Goal: Transaction & Acquisition: Purchase product/service

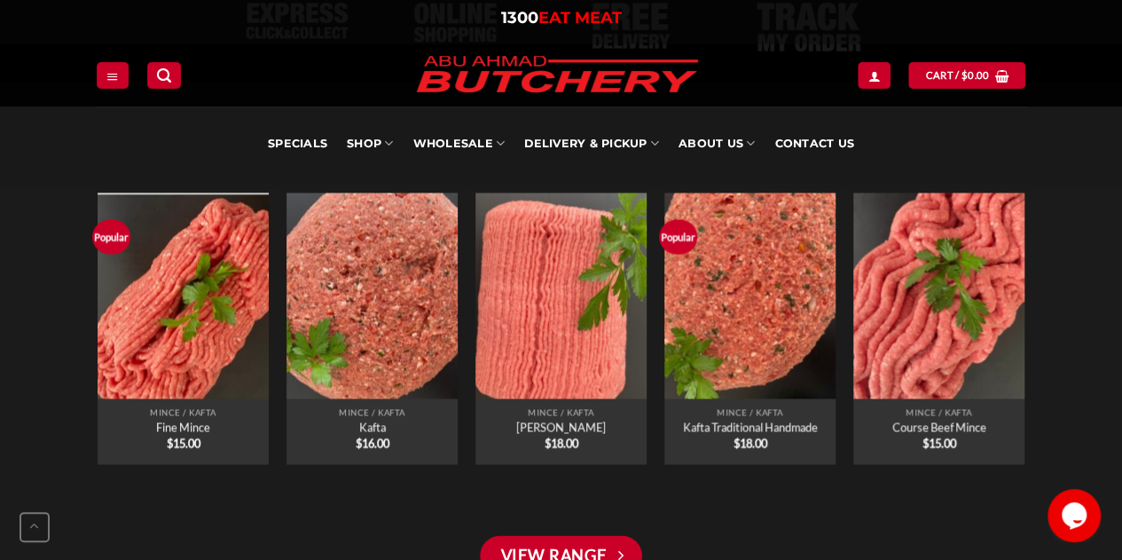
scroll to position [1362, 0]
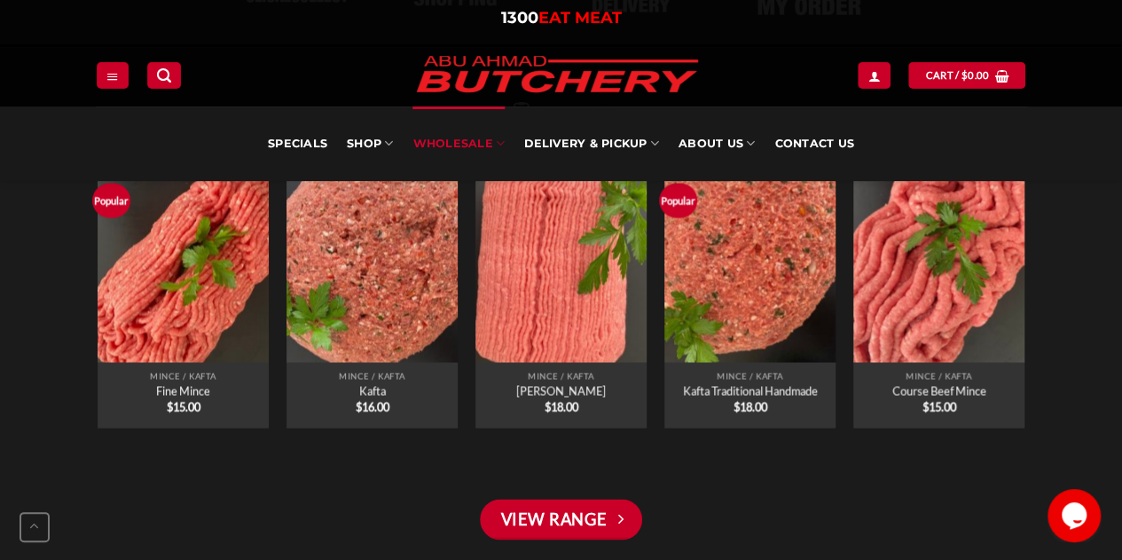
click at [443, 142] on link "Wholesale" at bounding box center [458, 143] width 92 height 75
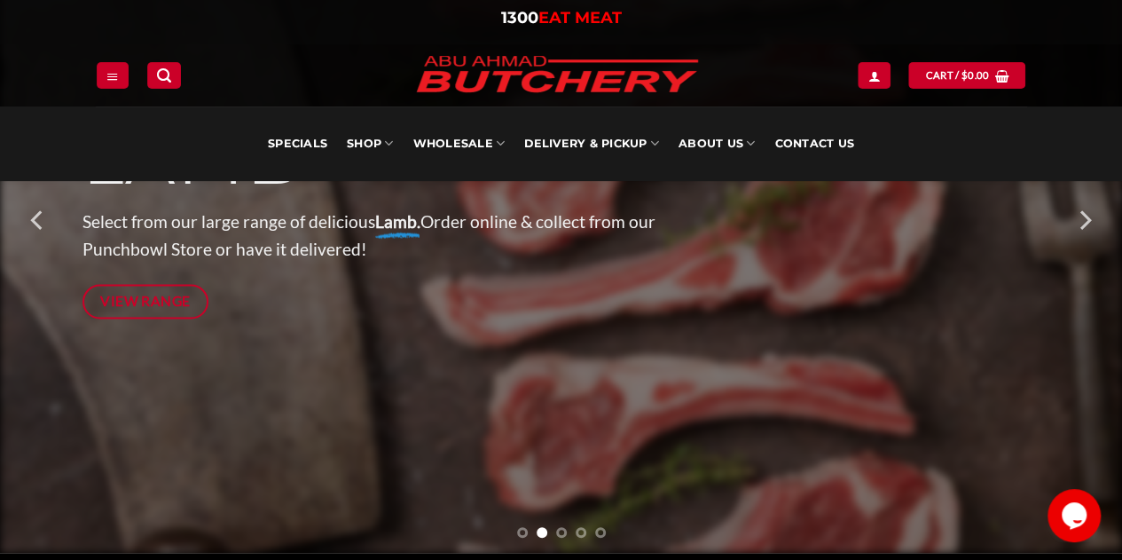
scroll to position [309, 0]
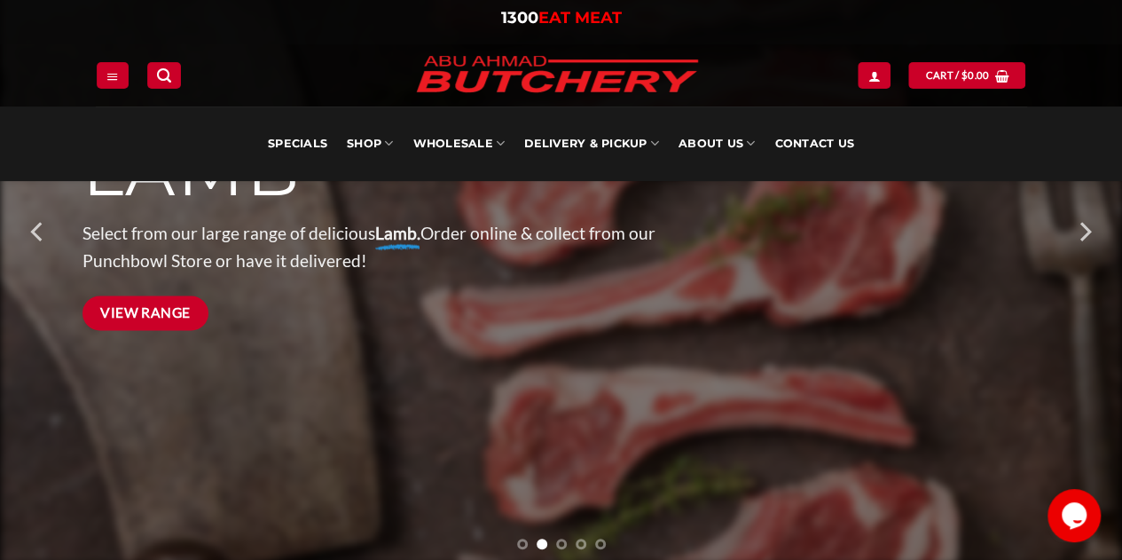
click at [155, 318] on span "View Range" at bounding box center [145, 312] width 90 height 22
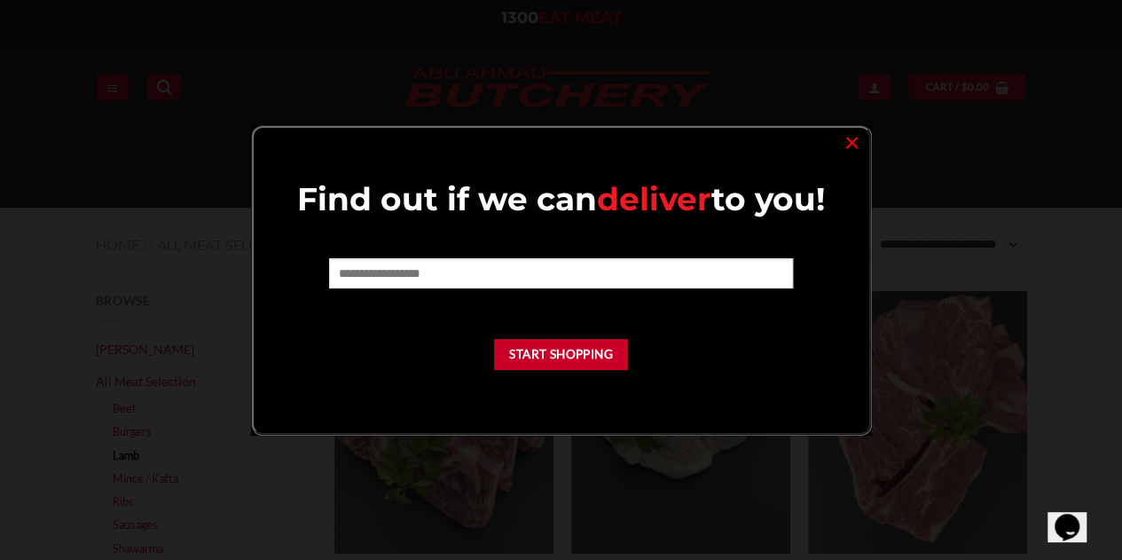
click at [837, 154] on div "Find out if we can deliver to you! Start Shopping ×" at bounding box center [561, 280] width 621 height 310
click at [843, 150] on link "×" at bounding box center [852, 141] width 26 height 24
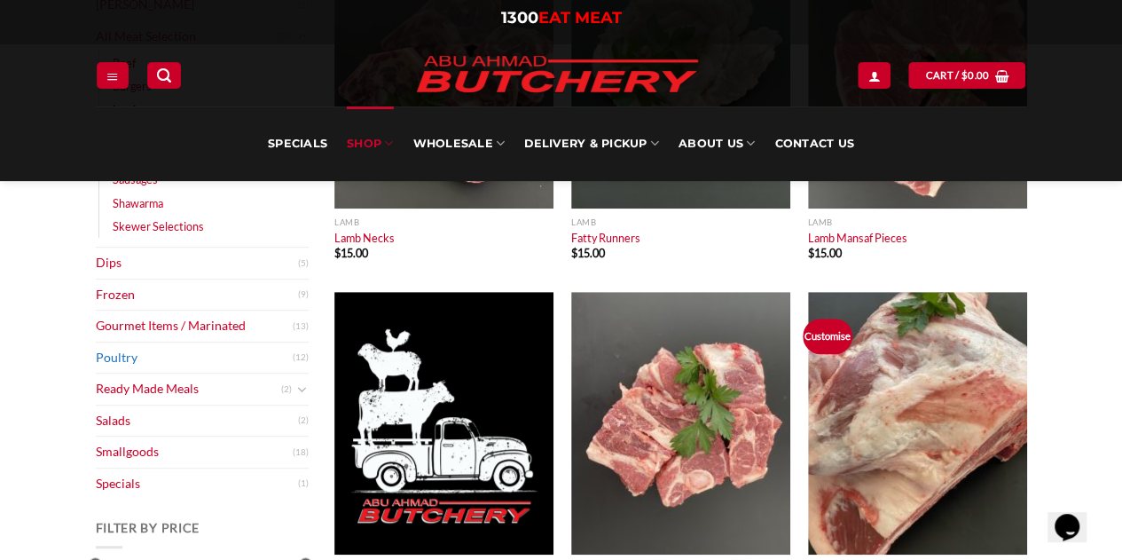
scroll to position [346, 0]
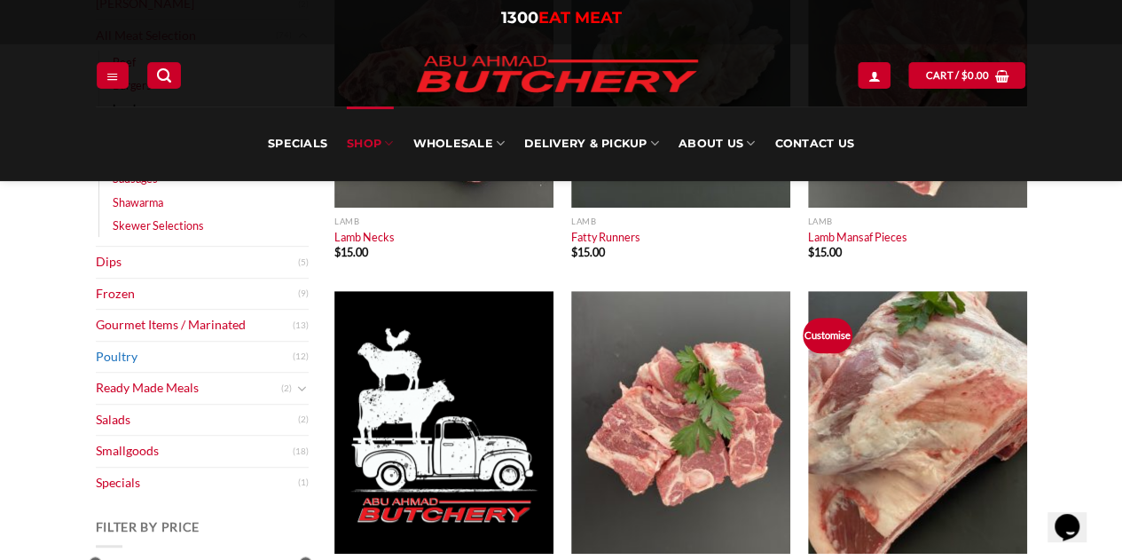
click at [142, 366] on link "Poultry" at bounding box center [194, 356] width 197 height 31
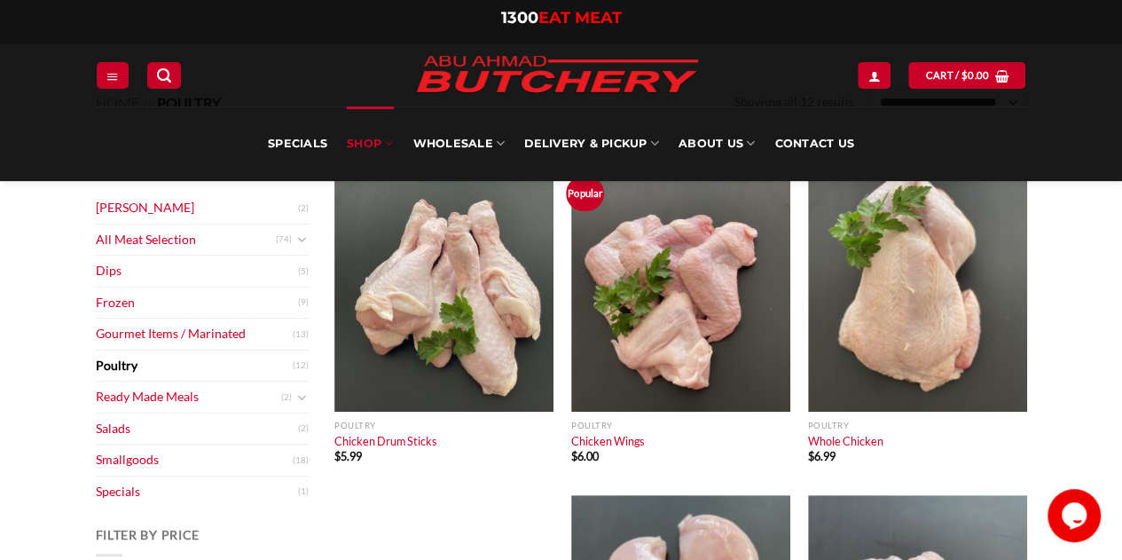
scroll to position [141, 0]
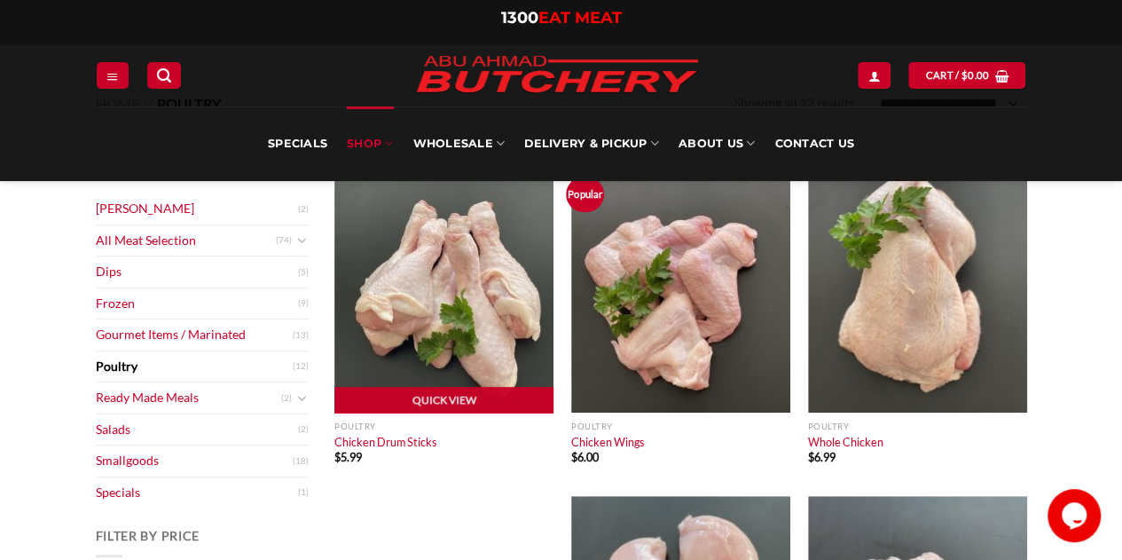
click at [433, 274] on img "Chicken Drum Sticks" at bounding box center [443, 281] width 219 height 263
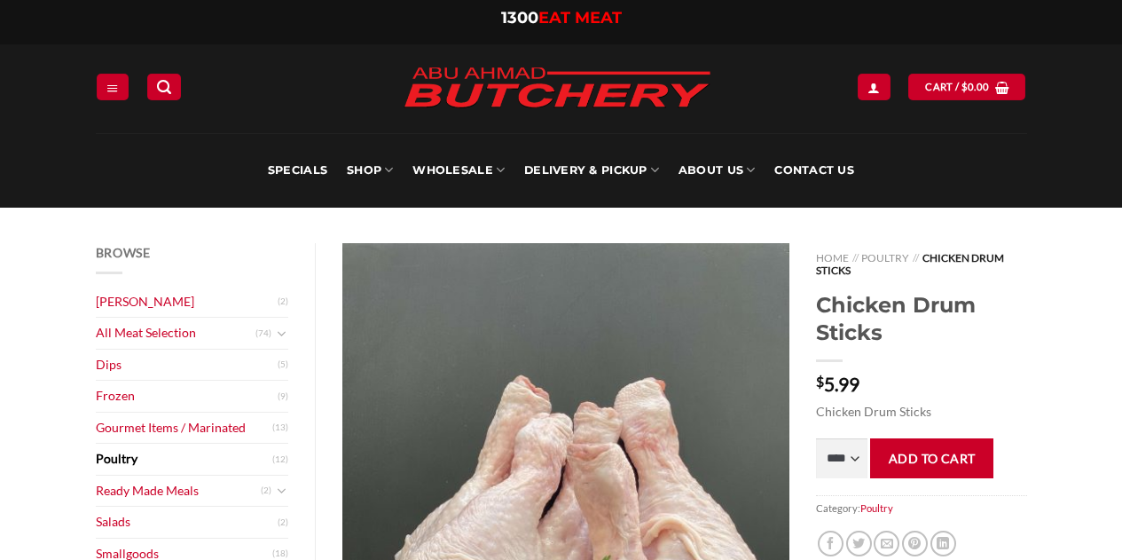
scroll to position [244, 0]
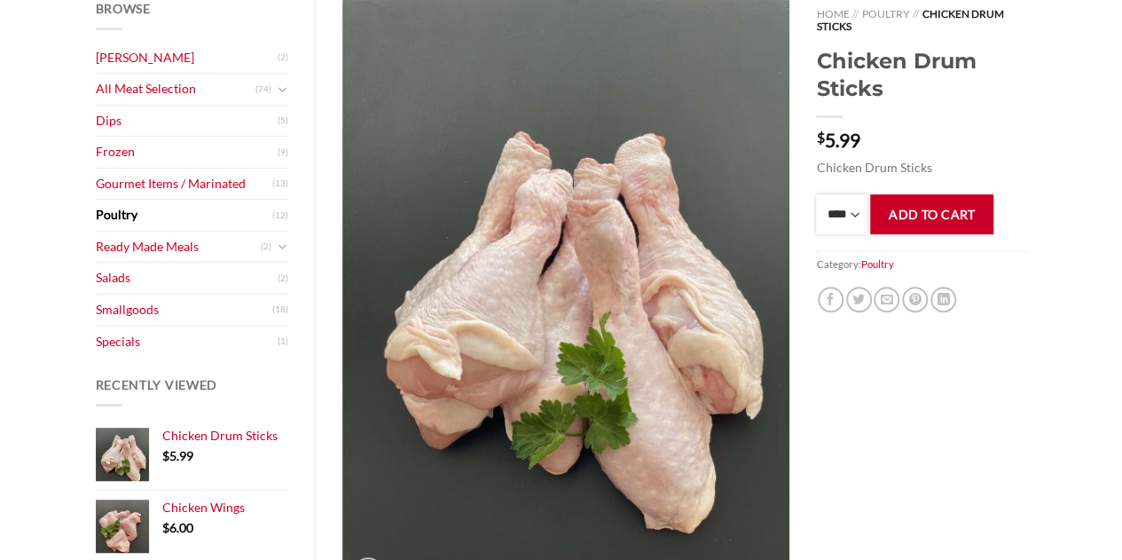
click at [857, 207] on select "**** * *** * *** * *** * *** * *** * *** * *** * *** * *** ** **** ** **** ** *…" at bounding box center [841, 214] width 51 height 40
select select "**"
click at [816, 194] on select "**** * *** * *** * *** * *** * *** * *** * *** * *** * *** ** **** ** **** ** *…" at bounding box center [841, 214] width 51 height 40
click at [921, 210] on button "Add to cart" at bounding box center [931, 214] width 123 height 40
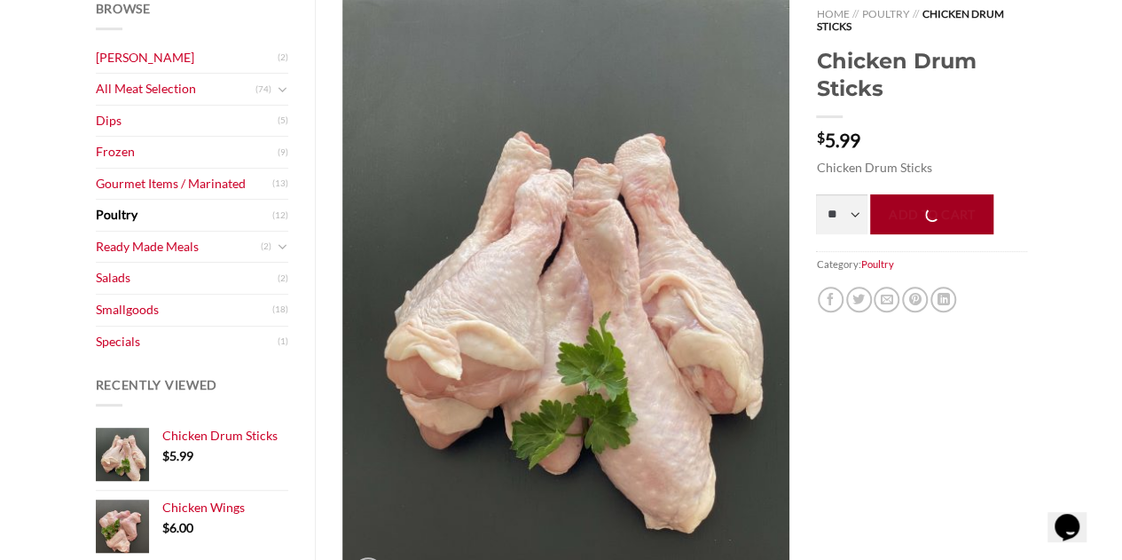
scroll to position [78, 0]
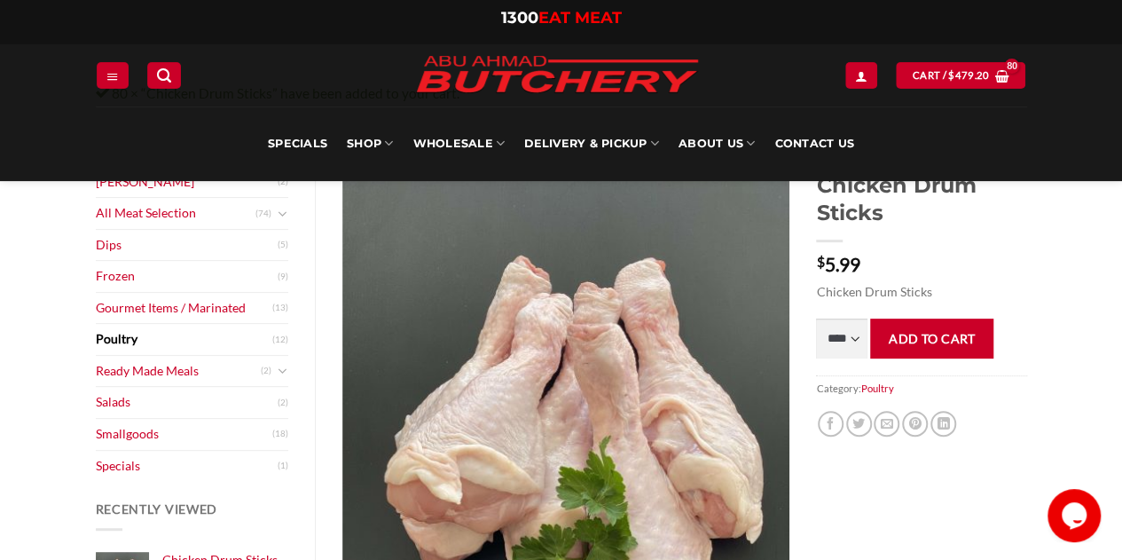
scroll to position [137, 0]
click at [845, 349] on select "**** * *** * *** * *** * *** * *** * *** * *** * *** * *** ** **** ** **** ** *…" at bounding box center [841, 338] width 51 height 40
click at [957, 303] on div "Home // Poultry // Chicken Drum Sticks Chicken Drum Sticks $ 5.99 Chicken Drum …" at bounding box center [921, 420] width 237 height 597
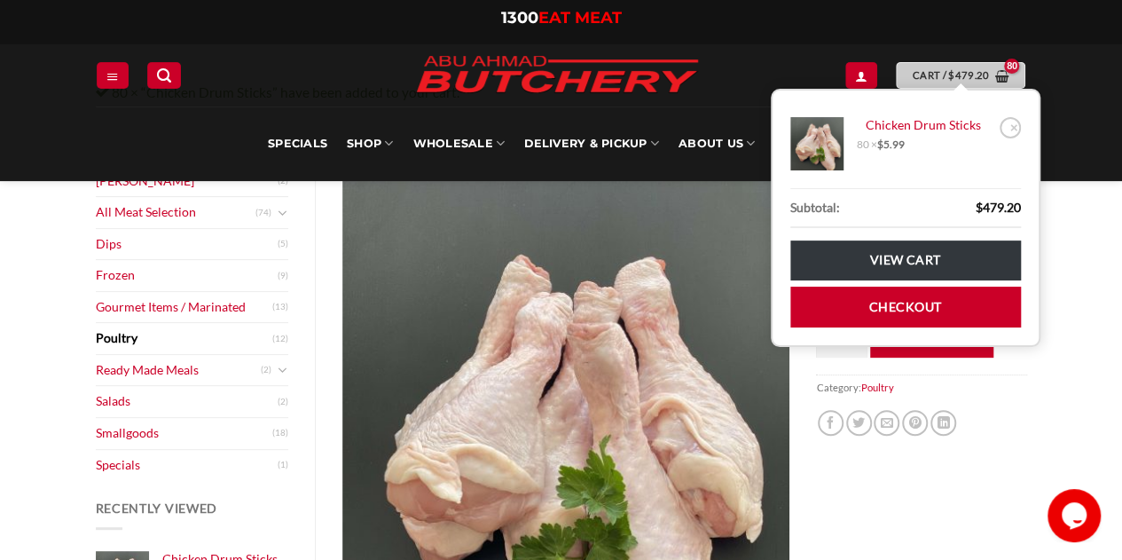
click at [995, 70] on icon at bounding box center [1001, 76] width 13 height 14
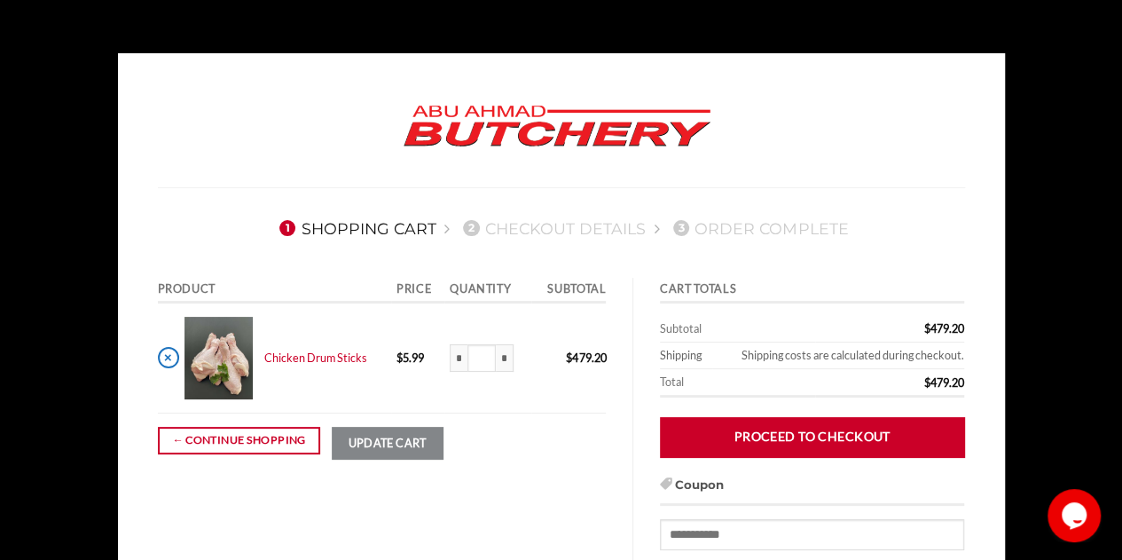
click at [162, 361] on link "×" at bounding box center [168, 357] width 21 height 21
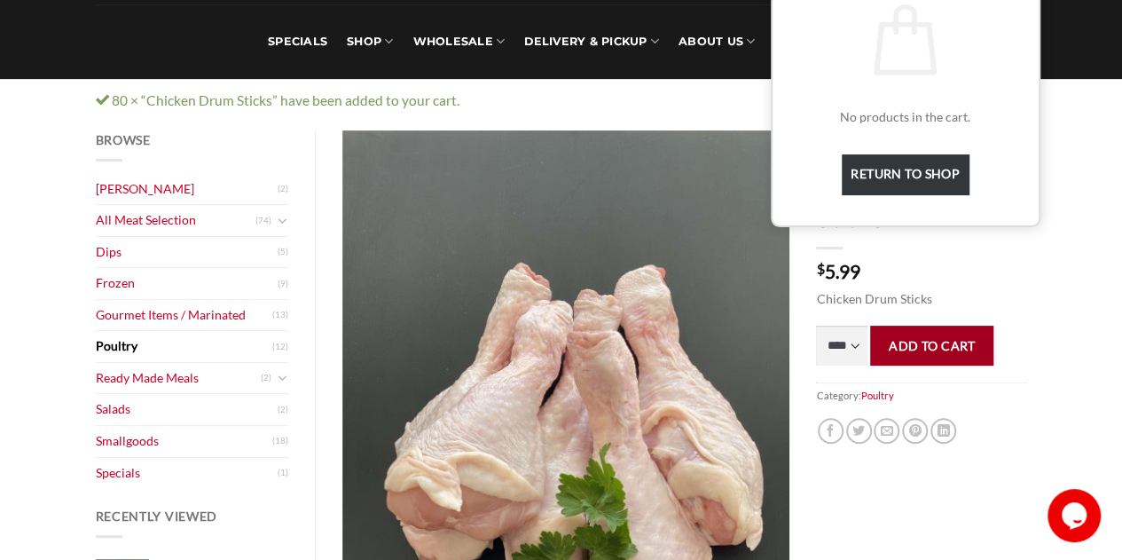
click at [889, 356] on button "Add to cart" at bounding box center [931, 346] width 123 height 40
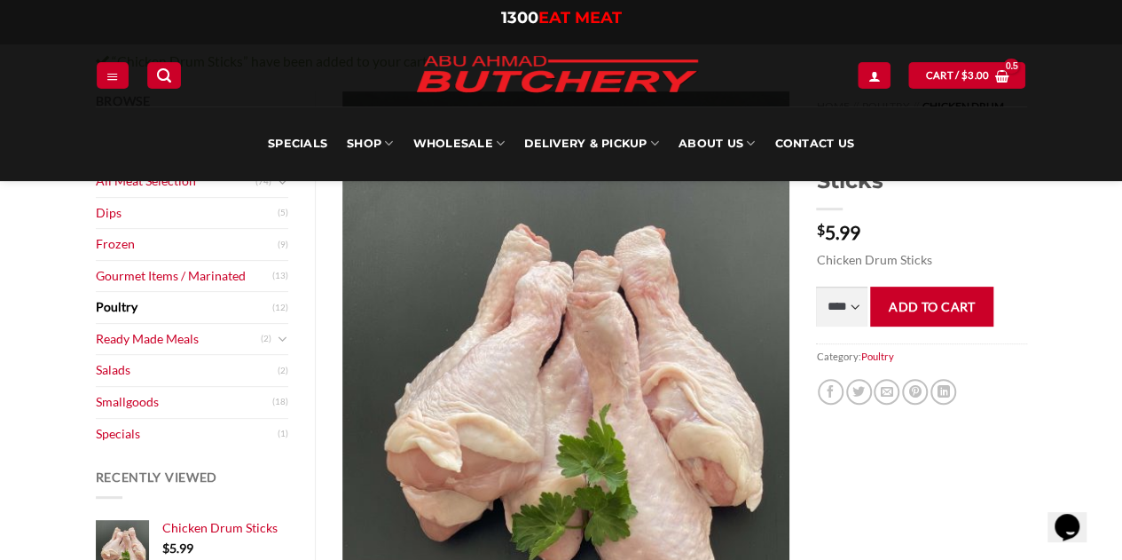
scroll to position [260, 0]
